Goal: Information Seeking & Learning: Learn about a topic

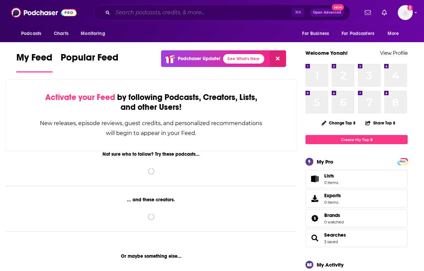
click at [175, 11] on input "Search podcasts, credits, & more..." at bounding box center [202, 12] width 179 height 11
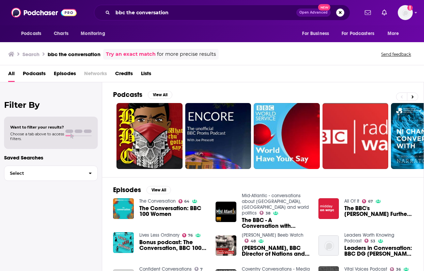
click at [34, 76] on span "Podcasts" at bounding box center [34, 75] width 23 height 14
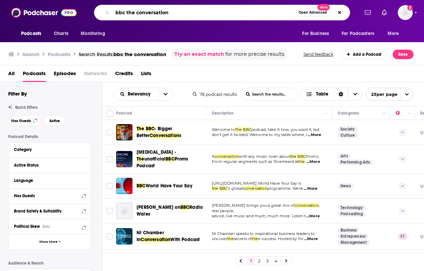
click at [121, 12] on input "bbc the conversation" at bounding box center [204, 12] width 183 height 11
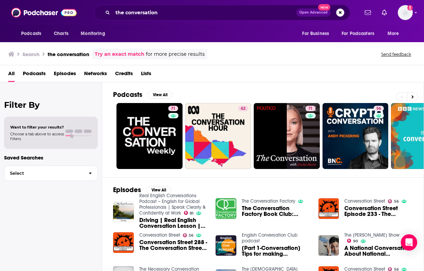
click at [39, 74] on span "Podcasts" at bounding box center [34, 75] width 23 height 14
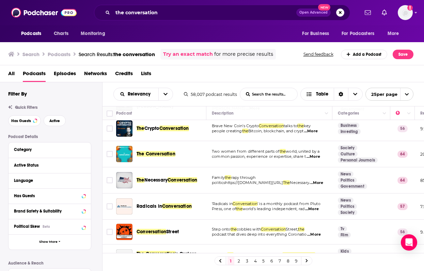
scroll to position [81, 0]
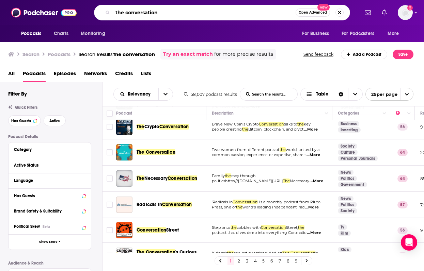
click at [164, 12] on input "the conversation" at bounding box center [204, 12] width 183 height 11
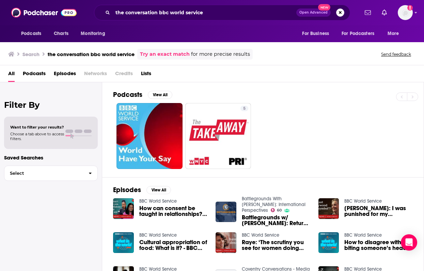
click at [34, 76] on span "Podcasts" at bounding box center [34, 75] width 23 height 14
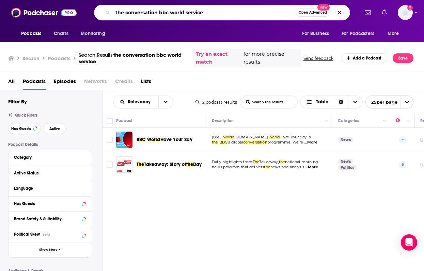
drag, startPoint x: 159, startPoint y: 13, endPoint x: 204, endPoint y: 13, distance: 44.6
click at [204, 13] on input "the conversation bbc world service" at bounding box center [204, 12] width 183 height 11
type input "the conversation"
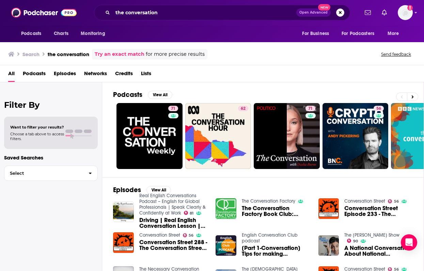
click at [36, 75] on span "Podcasts" at bounding box center [34, 75] width 23 height 14
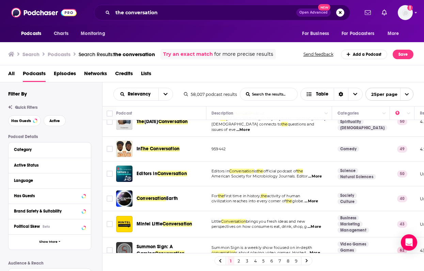
scroll to position [0, 0]
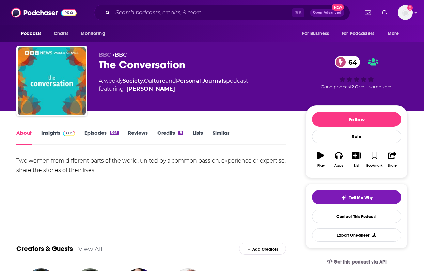
click at [104, 134] on link "Episodes 545" at bounding box center [101, 138] width 34 height 16
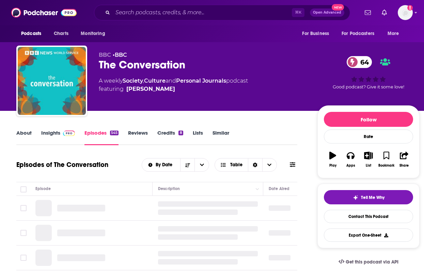
click at [48, 132] on link "Insights" at bounding box center [58, 138] width 34 height 16
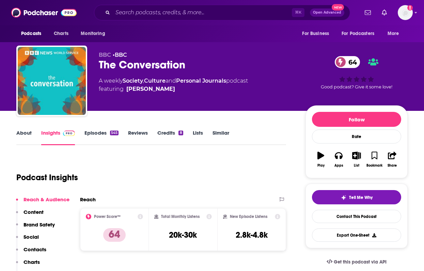
scroll to position [73, 0]
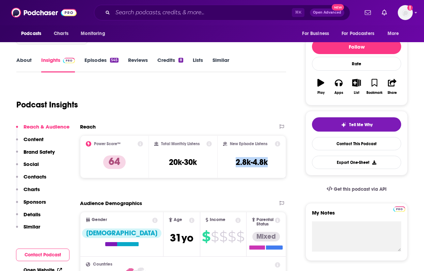
drag, startPoint x: 232, startPoint y: 164, endPoint x: 274, endPoint y: 164, distance: 41.5
click at [274, 164] on div "New Episode Listens 2.8k-4.8k" at bounding box center [251, 156] width 57 height 31
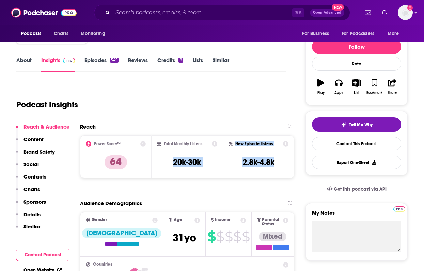
drag, startPoint x: 274, startPoint y: 164, endPoint x: 222, endPoint y: 164, distance: 51.4
click at [222, 164] on div "Power Score™ 64 Total Monthly Listens 20k-30k New Episode Listens 2.8k-4.8k" at bounding box center [187, 157] width 214 height 43
click at [239, 126] on div "Reach" at bounding box center [180, 127] width 200 height 6
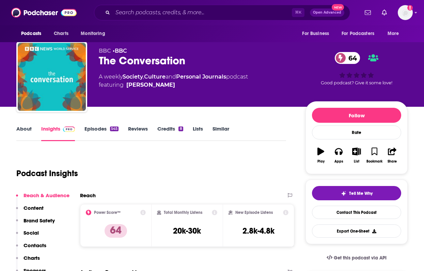
scroll to position [0, 0]
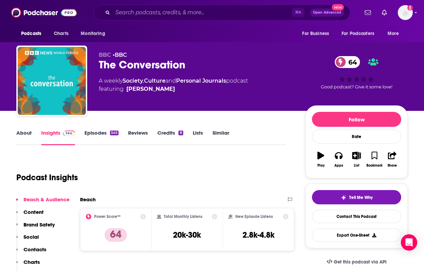
click at [28, 136] on link "About" at bounding box center [23, 138] width 15 height 16
